Goal: Task Accomplishment & Management: Use online tool/utility

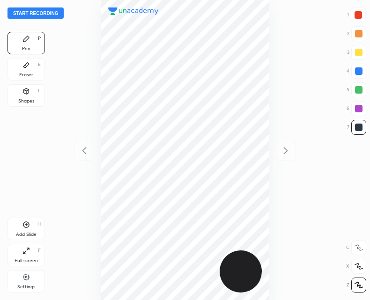
scroll to position [300, 220]
click at [47, 14] on button "Start recording" at bounding box center [35, 12] width 56 height 11
click at [24, 228] on icon at bounding box center [25, 224] width 7 height 7
click at [75, 148] on div at bounding box center [84, 151] width 20 height 20
click at [285, 146] on icon at bounding box center [285, 150] width 11 height 11
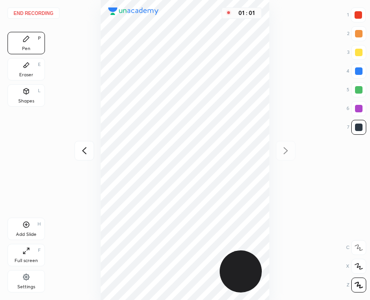
click at [86, 148] on icon at bounding box center [84, 150] width 4 height 7
click at [22, 229] on div "Add Slide H" at bounding box center [25, 229] width 37 height 22
click at [80, 139] on div "01 : 19" at bounding box center [185, 150] width 220 height 300
click at [82, 154] on icon at bounding box center [84, 150] width 11 height 11
click at [22, 225] on icon at bounding box center [25, 224] width 7 height 7
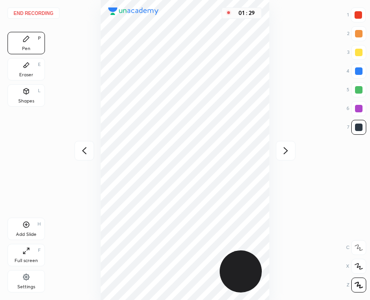
click at [277, 154] on div at bounding box center [286, 151] width 20 height 20
click at [88, 146] on icon at bounding box center [84, 150] width 11 height 11
click at [87, 154] on icon at bounding box center [84, 150] width 11 height 11
click at [33, 11] on button "End recording" at bounding box center [33, 12] width 52 height 11
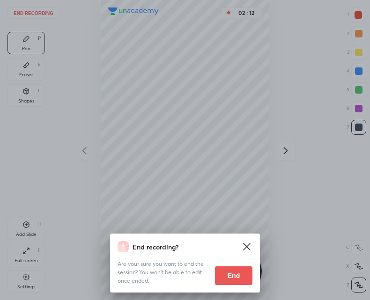
click at [222, 270] on button "End" at bounding box center [233, 275] width 37 height 19
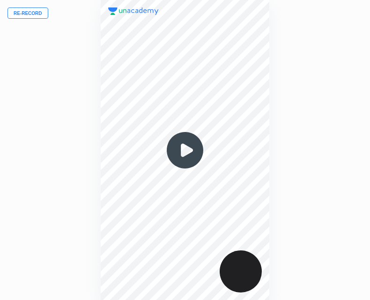
click at [179, 151] on img at bounding box center [184, 150] width 45 height 45
